Goal: Task Accomplishment & Management: Manage account settings

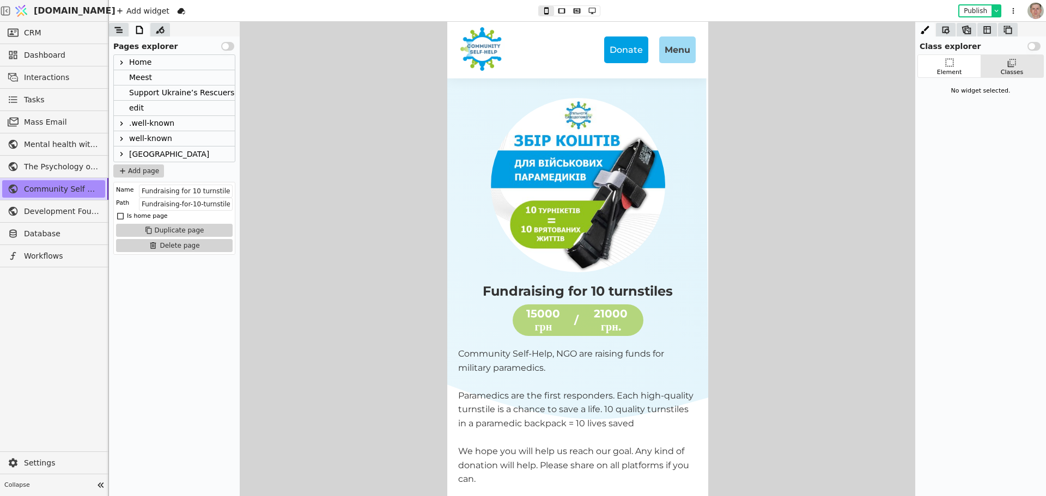
click at [994, 8] on icon at bounding box center [997, 11] width 8 height 9
click at [1015, 9] on icon at bounding box center [1013, 10] width 13 height 13
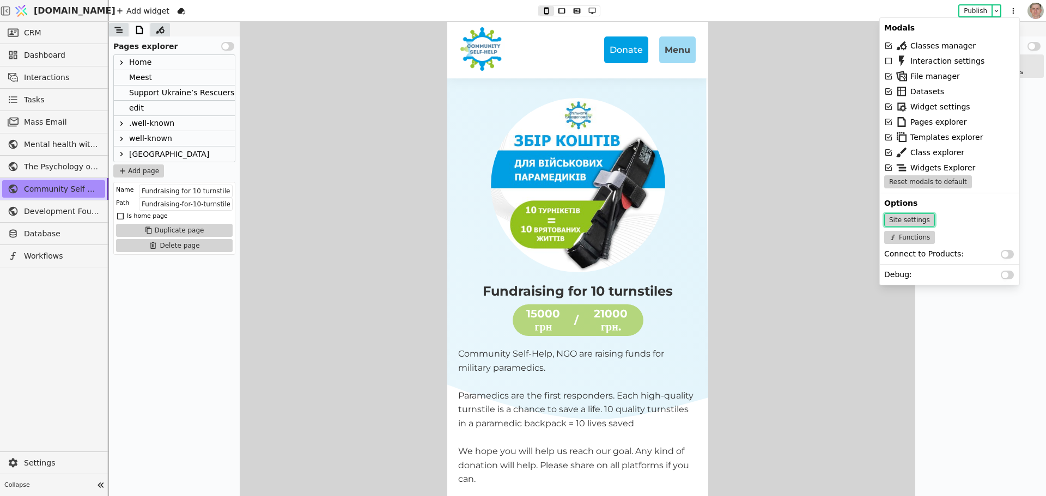
click at [908, 216] on button "Site settings" at bounding box center [909, 220] width 51 height 13
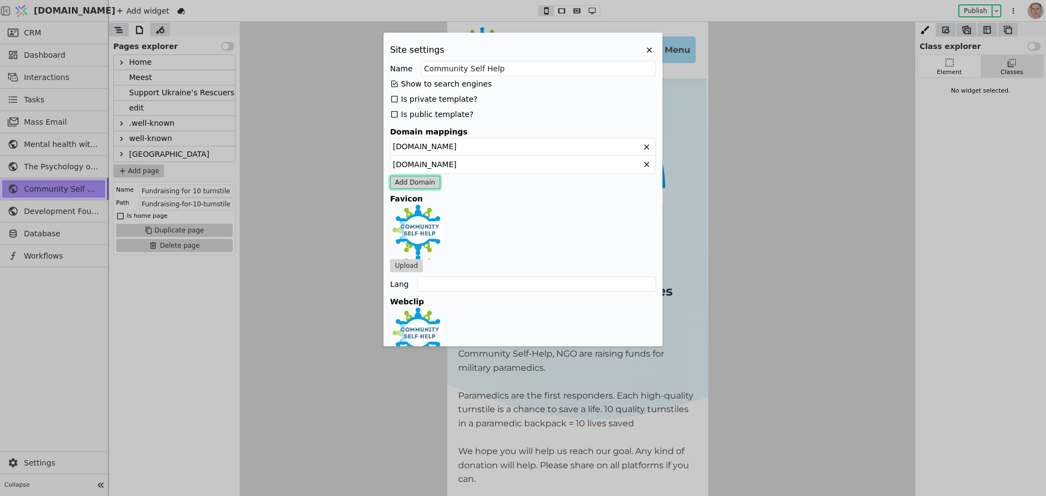
click at [421, 180] on button "Add Domain" at bounding box center [415, 182] width 50 height 13
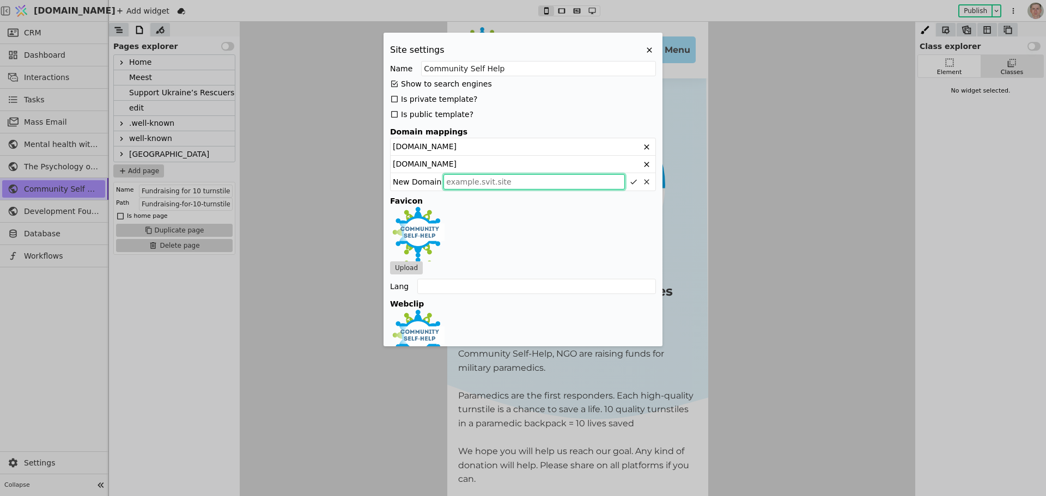
click at [491, 180] on input "Site settings" at bounding box center [533, 181] width 181 height 15
type input "[DOMAIN_NAME]"
click at [629, 180] on icon "Site settings" at bounding box center [633, 182] width 9 height 9
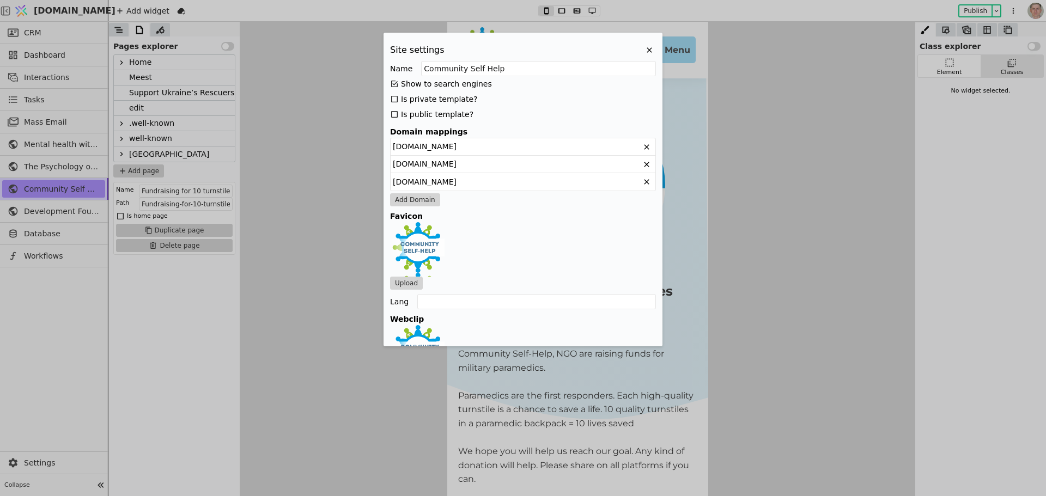
drag, startPoint x: 472, startPoint y: 146, endPoint x: 504, endPoint y: 148, distance: 31.6
click at [504, 148] on div "[DOMAIN_NAME]" at bounding box center [523, 146] width 265 height 17
drag, startPoint x: 503, startPoint y: 145, endPoint x: 491, endPoint y: 150, distance: 12.4
click at [502, 145] on div "[DOMAIN_NAME]" at bounding box center [523, 146] width 265 height 17
click at [447, 149] on div "[DOMAIN_NAME]" at bounding box center [523, 146] width 265 height 17
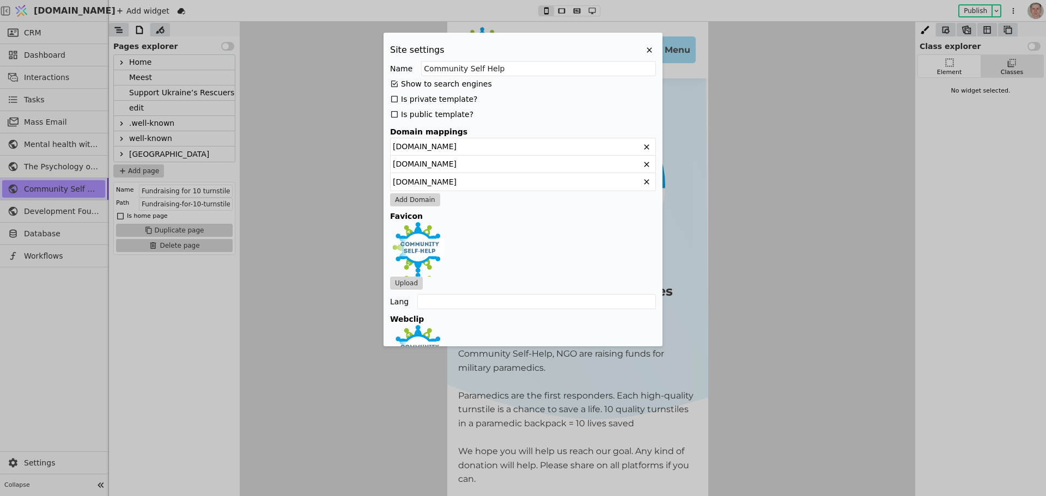
click at [447, 149] on div "[DOMAIN_NAME]" at bounding box center [523, 146] width 265 height 17
copy div "[DOMAIN_NAME]"
click at [427, 198] on button "Add Domain" at bounding box center [415, 199] width 50 height 13
click at [470, 202] on input "[DOMAIN_NAME]" at bounding box center [533, 199] width 181 height 15
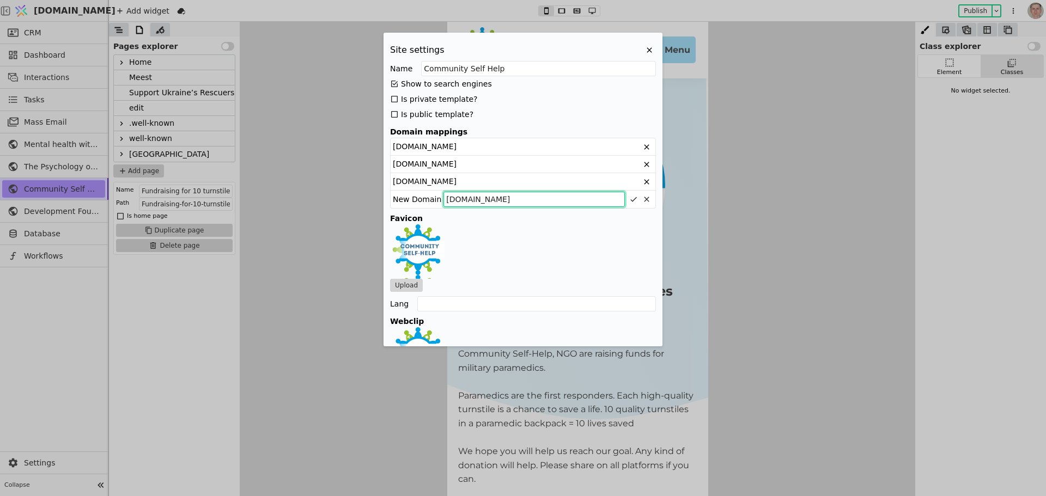
drag, startPoint x: 476, startPoint y: 195, endPoint x: 358, endPoint y: 178, distance: 119.0
click at [358, 178] on div "Site settings Name Community Self Help Show to search engines Is private templa…" at bounding box center [523, 248] width 1046 height 496
paste input "[DOMAIN_NAME]"
type input "[DOMAIN_NAME]"
click at [629, 202] on icon "Site settings" at bounding box center [633, 199] width 9 height 9
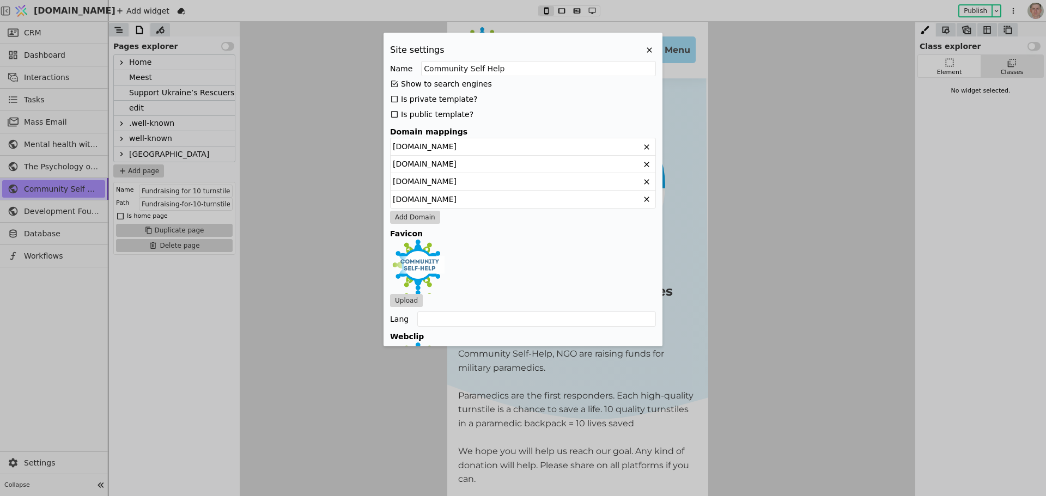
drag, startPoint x: 504, startPoint y: 202, endPoint x: 391, endPoint y: 200, distance: 113.3
click at [391, 200] on div "[DOMAIN_NAME]" at bounding box center [523, 199] width 265 height 17
copy div "[DOMAIN_NAME]"
drag, startPoint x: 439, startPoint y: 181, endPoint x: 396, endPoint y: 170, distance: 45.1
click at [376, 178] on div "Site settings Name Community Self Help Show to search engines Is private templa…" at bounding box center [523, 248] width 1046 height 496
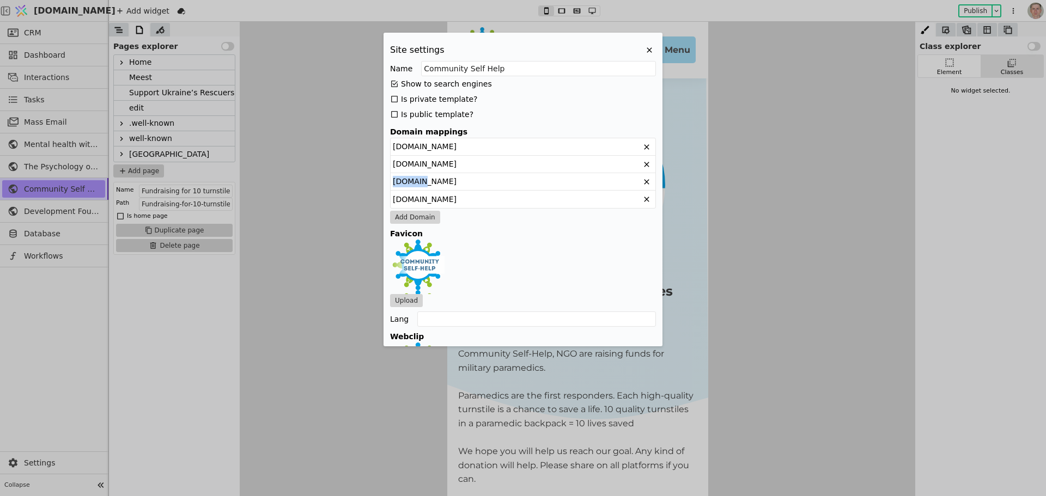
copy div "[DOMAIN_NAME]"
click at [644, 147] on icon "Site settings" at bounding box center [646, 146] width 5 height 5
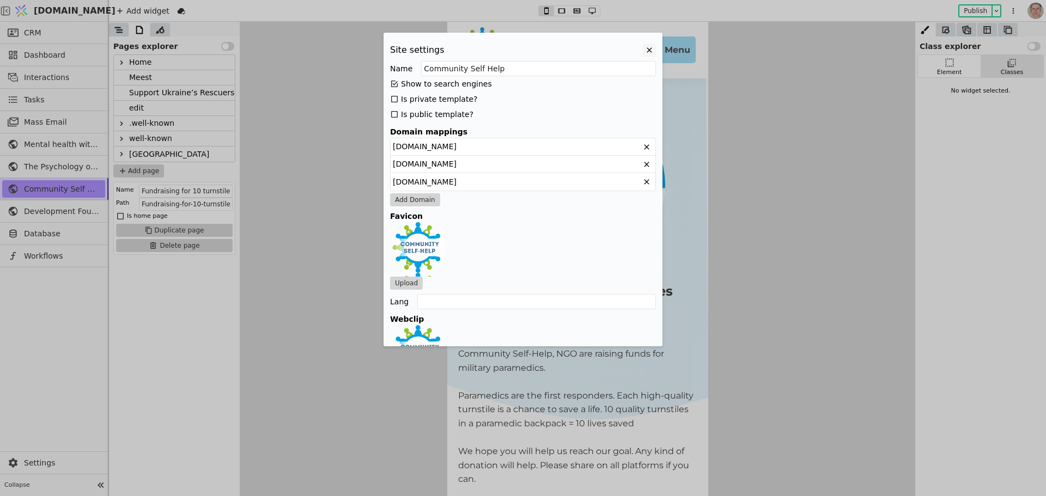
click at [643, 52] on icon "Site settings" at bounding box center [649, 50] width 13 height 13
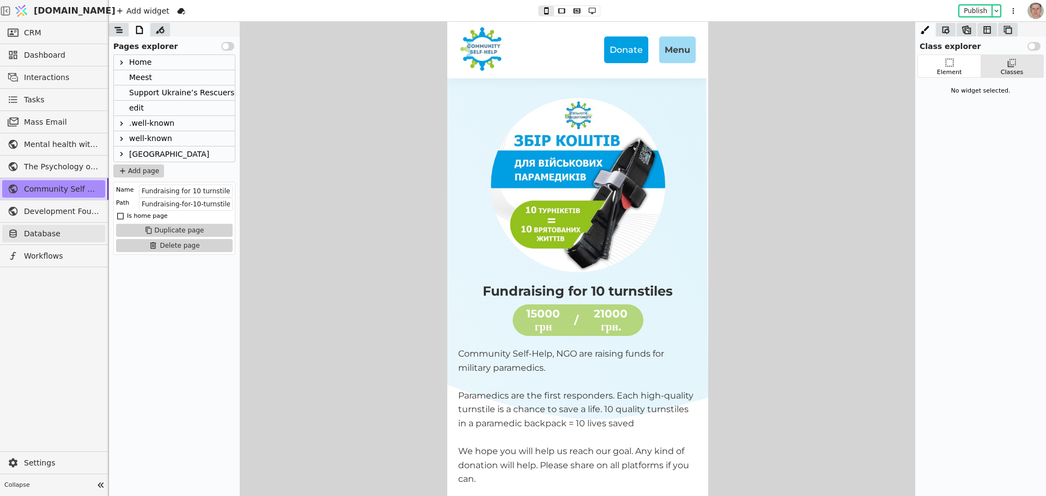
click at [62, 228] on span "Database" at bounding box center [62, 233] width 76 height 11
